Goal: Check status: Check status

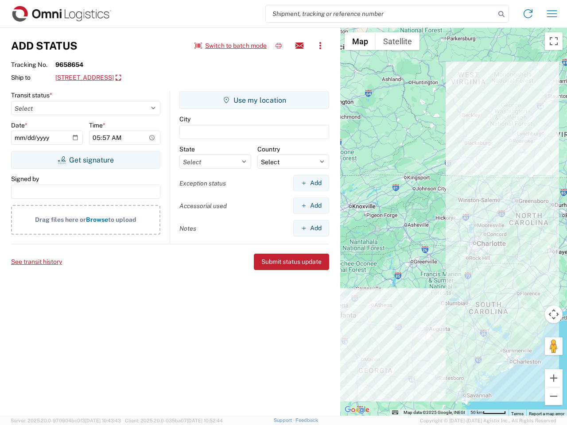
click at [380, 14] on input "search" at bounding box center [380, 13] width 229 height 17
click at [501, 14] on icon at bounding box center [501, 14] width 12 height 12
click at [528, 14] on icon at bounding box center [528, 14] width 14 height 14
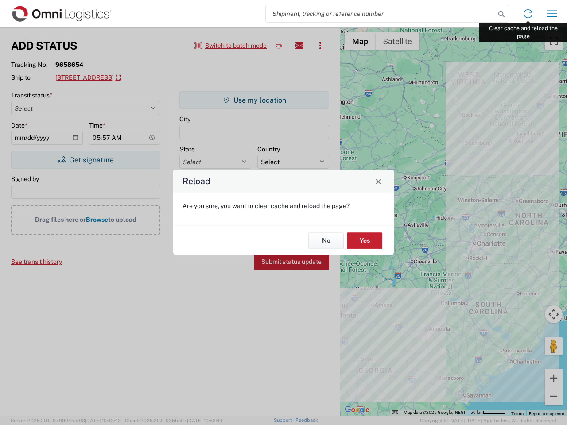
click at [552, 14] on div "Reload Are you sure, you want to clear cache and reload the page? No Yes" at bounding box center [283, 212] width 567 height 425
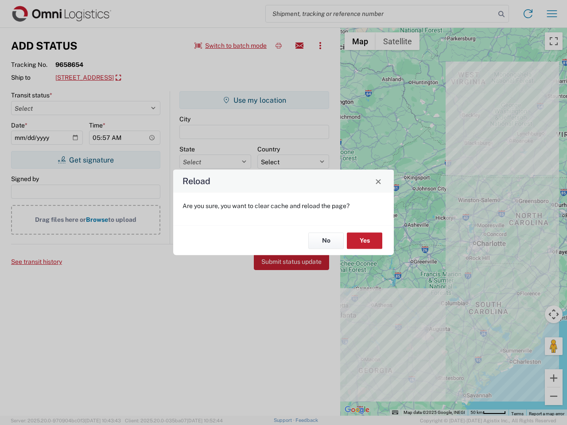
click at [231, 46] on div "Reload Are you sure, you want to clear cache and reload the page? No Yes" at bounding box center [283, 212] width 567 height 425
click at [279, 46] on div "Reload Are you sure, you want to clear cache and reload the page? No Yes" at bounding box center [283, 212] width 567 height 425
click at [299, 46] on div "Reload Are you sure, you want to clear cache and reload the page? No Yes" at bounding box center [283, 212] width 567 height 425
click at [320, 46] on div "Reload Are you sure, you want to clear cache and reload the page? No Yes" at bounding box center [283, 212] width 567 height 425
click at [121, 78] on div "Reload Are you sure, you want to clear cache and reload the page? No Yes" at bounding box center [283, 212] width 567 height 425
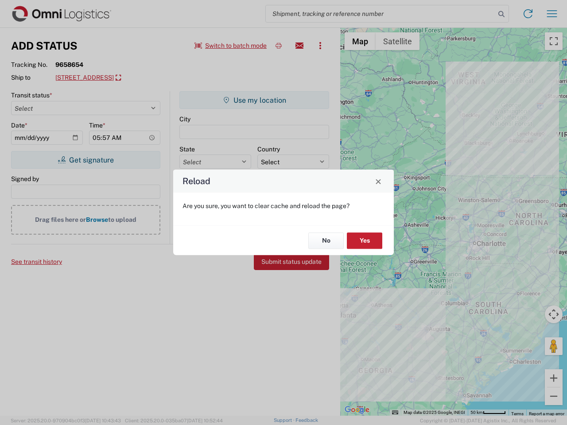
click at [85, 160] on div "Reload Are you sure, you want to clear cache and reload the page? No Yes" at bounding box center [283, 212] width 567 height 425
